Goal: Task Accomplishment & Management: Use online tool/utility

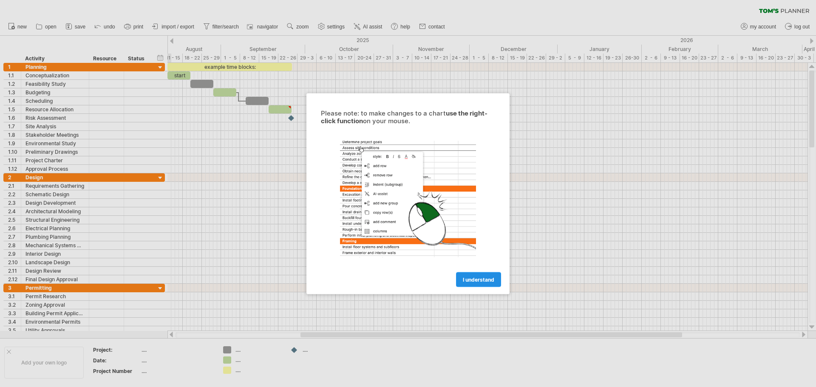
click at [471, 278] on span "I understand" at bounding box center [478, 279] width 31 height 6
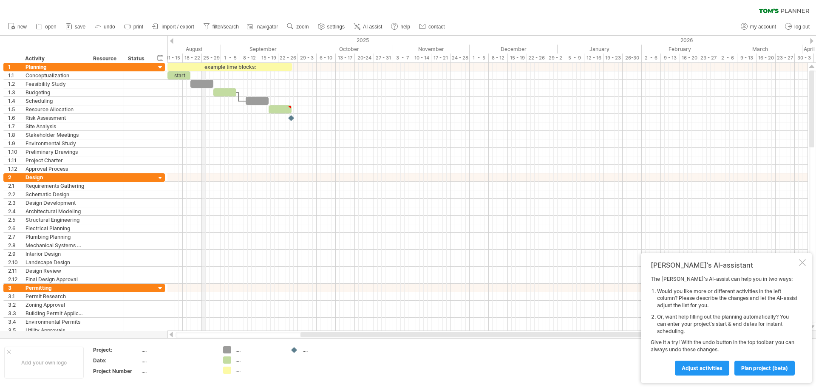
click at [203, 49] on div "August" at bounding box center [181, 49] width 80 height 9
click at [201, 49] on div "August" at bounding box center [181, 49] width 80 height 9
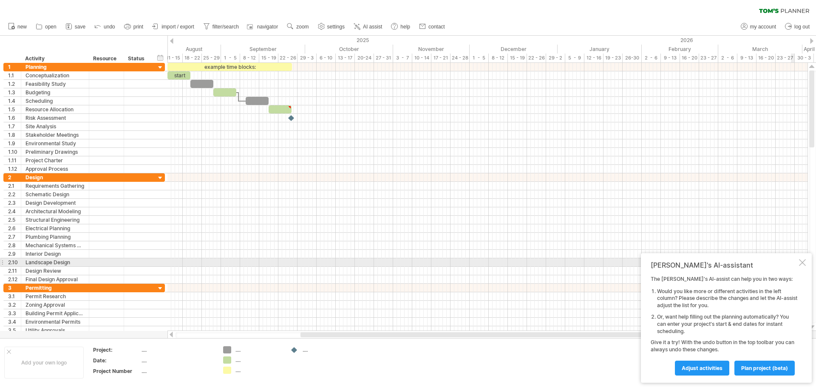
click at [802, 263] on div at bounding box center [802, 262] width 7 height 7
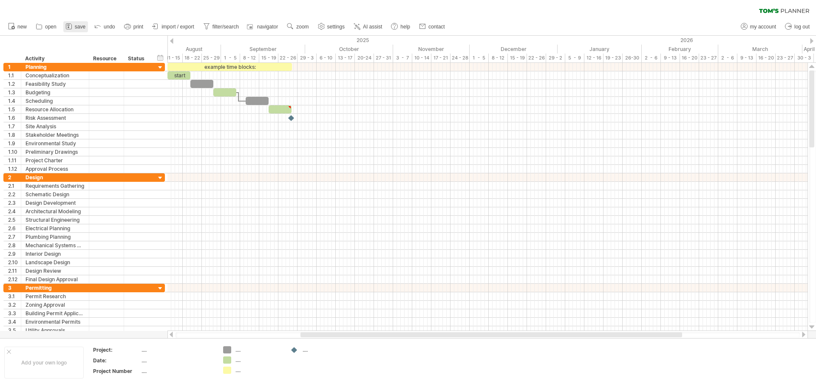
click at [76, 27] on span "save" at bounding box center [80, 27] width 11 height 6
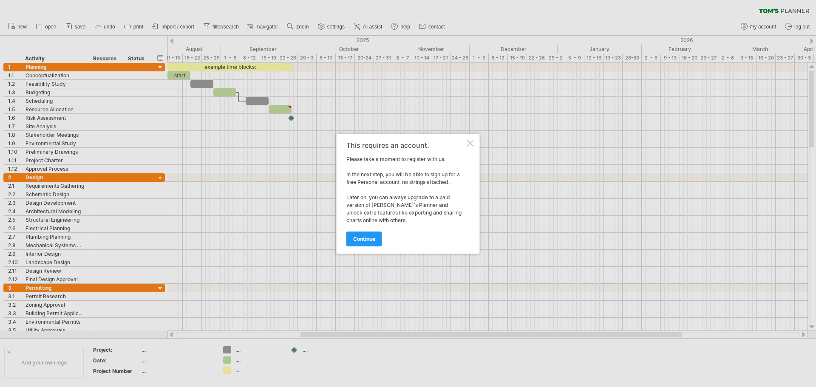
click at [471, 140] on div at bounding box center [470, 143] width 7 height 7
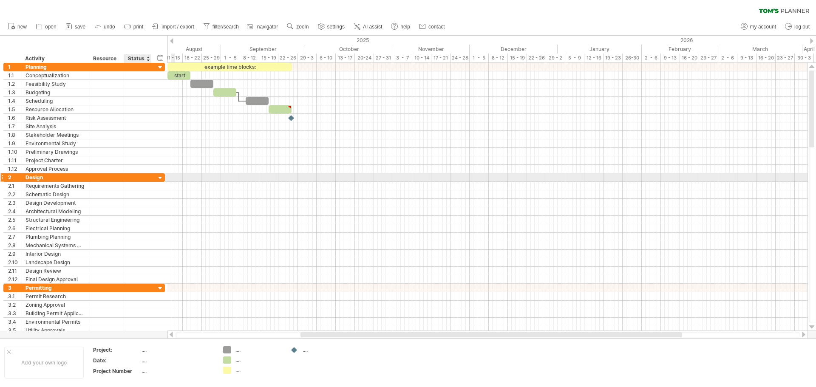
click at [160, 176] on div at bounding box center [160, 178] width 8 height 8
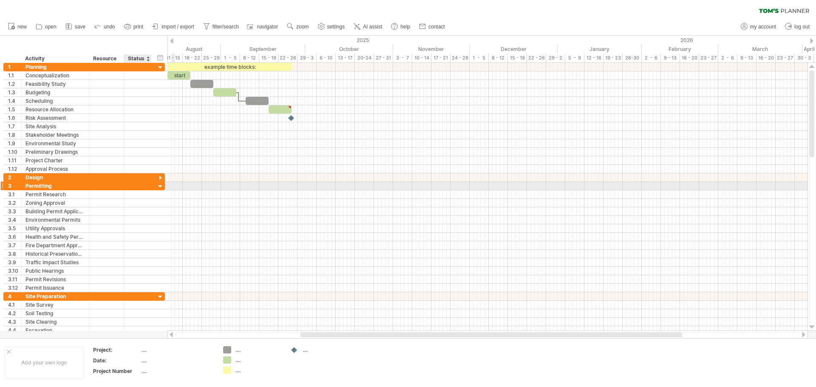
click at [160, 185] on div at bounding box center [160, 187] width 8 height 8
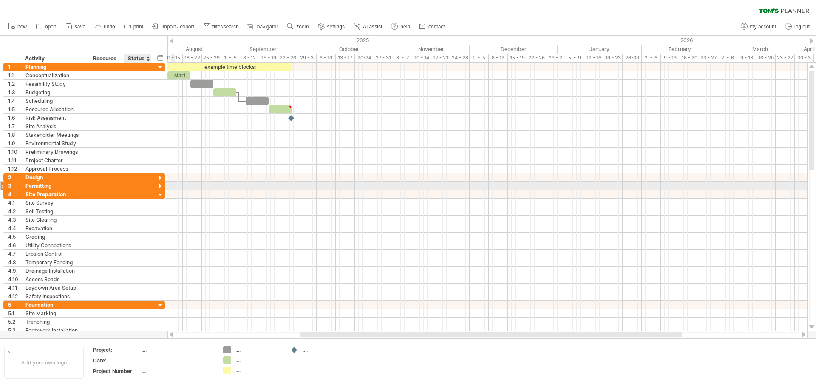
click at [162, 184] on div at bounding box center [160, 187] width 8 height 8
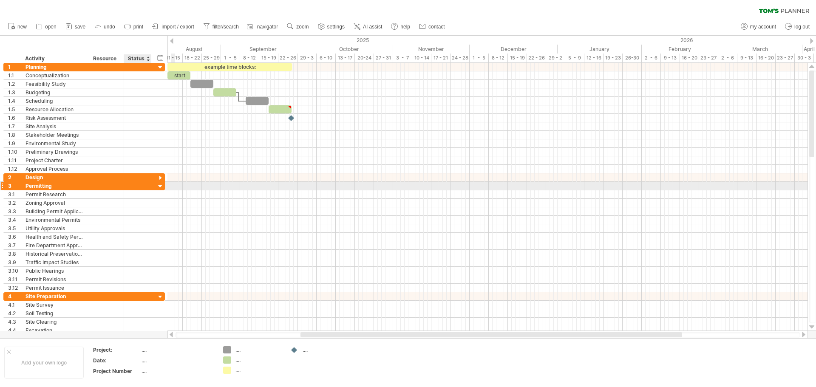
click at [162, 184] on div at bounding box center [160, 187] width 8 height 8
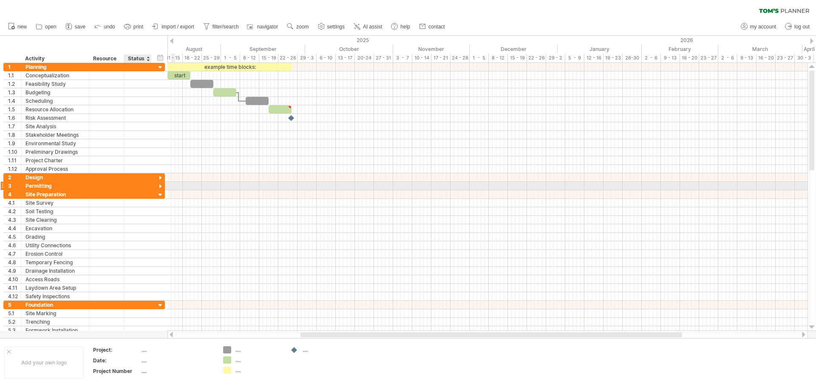
click at [162, 184] on div at bounding box center [160, 187] width 8 height 8
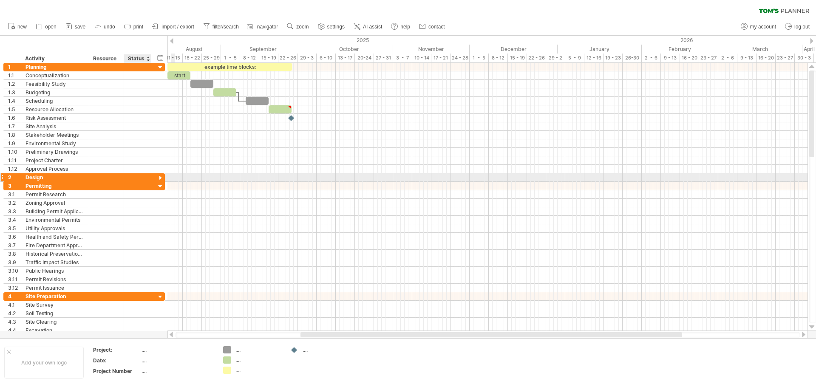
click at [160, 178] on div at bounding box center [160, 178] width 8 height 8
